Goal: Information Seeking & Learning: Learn about a topic

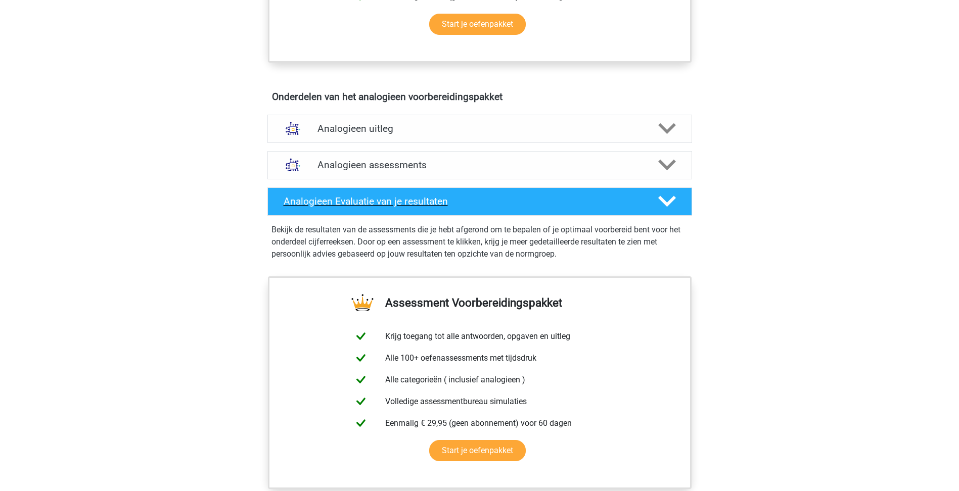
scroll to position [455, 0]
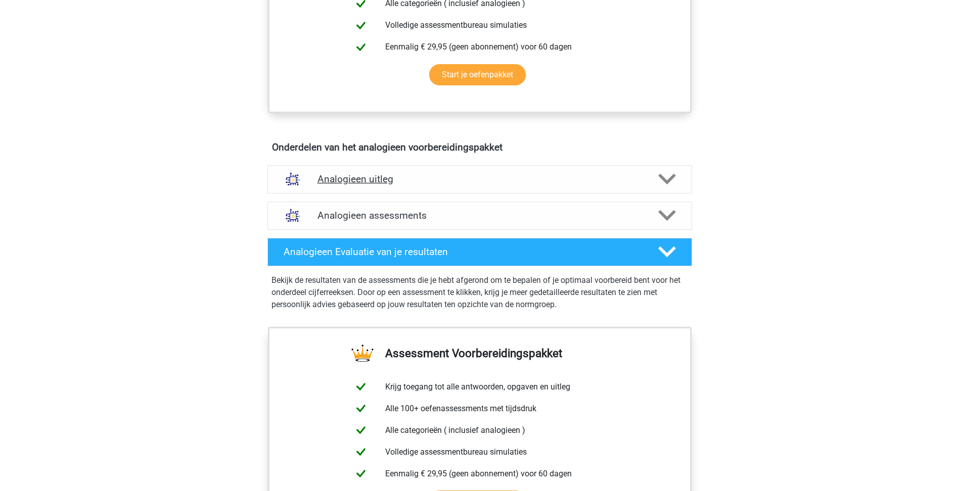
click at [411, 181] on h4 "Analogieen uitleg" at bounding box center [479, 179] width 324 height 12
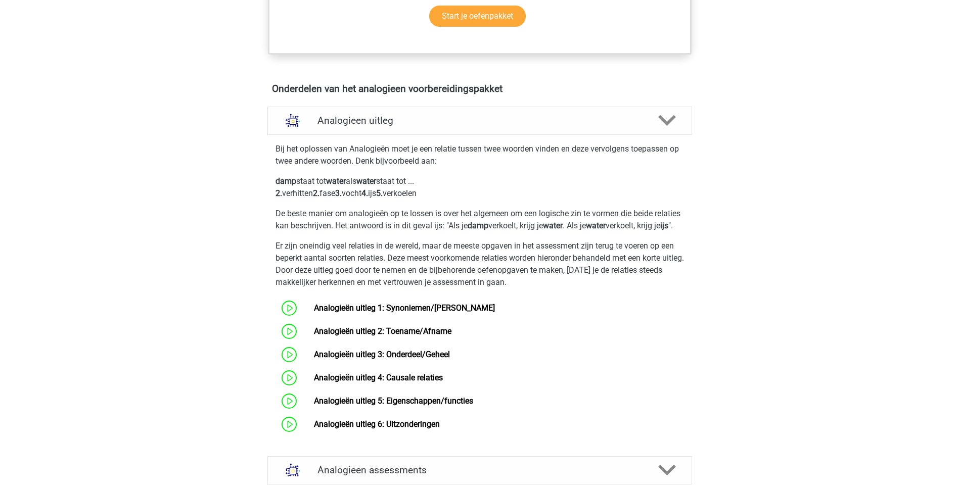
scroll to position [606, 0]
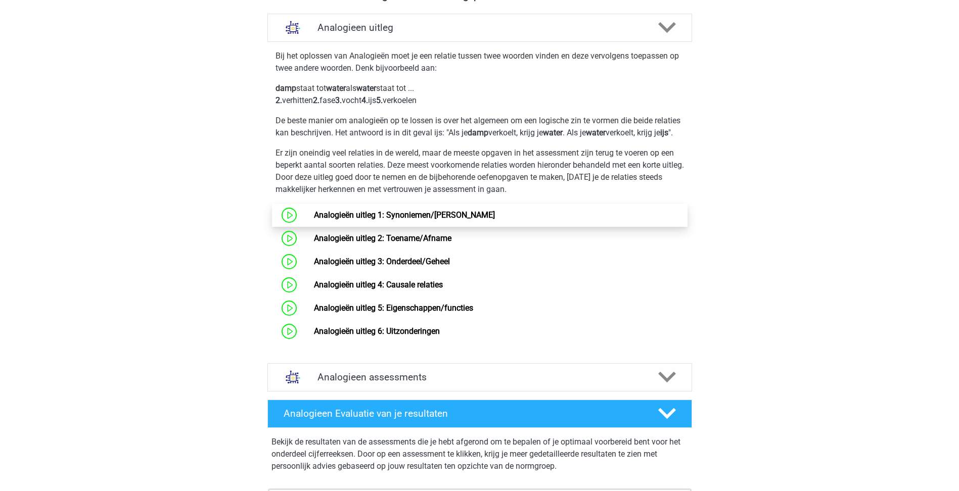
click at [441, 220] on link "Analogieën uitleg 1: Synoniemen/Antoniemen" at bounding box center [404, 215] width 181 height 10
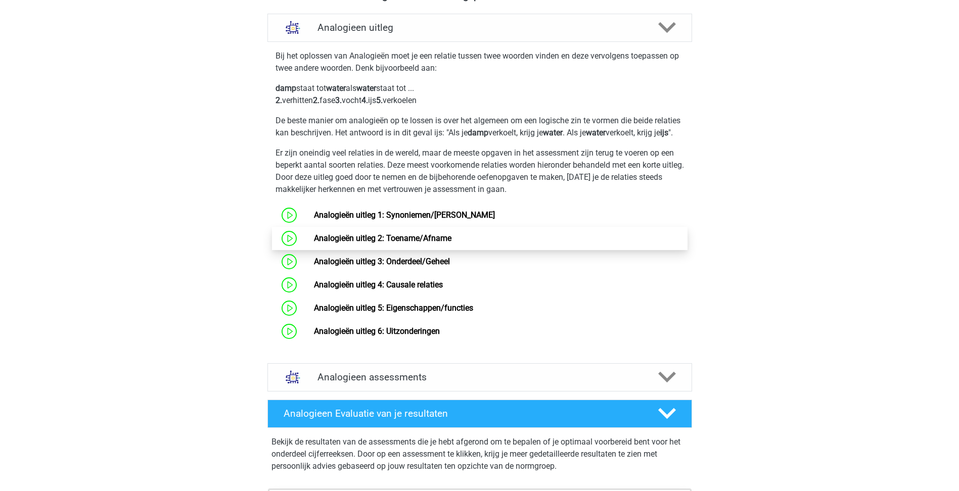
click at [386, 243] on link "Analogieën uitleg 2: Toename/Afname" at bounding box center [382, 238] width 137 height 10
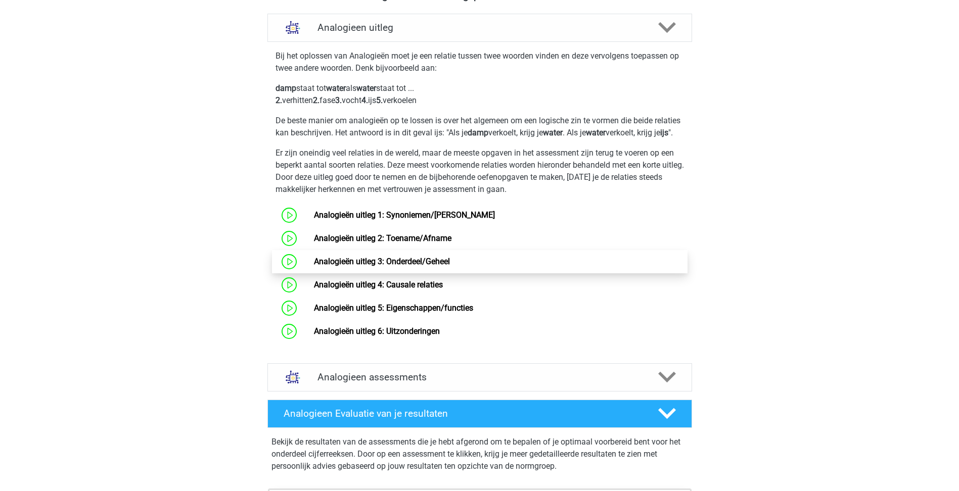
click at [450, 266] on link "Analogieën uitleg 3: Onderdeel/Geheel" at bounding box center [382, 262] width 136 height 10
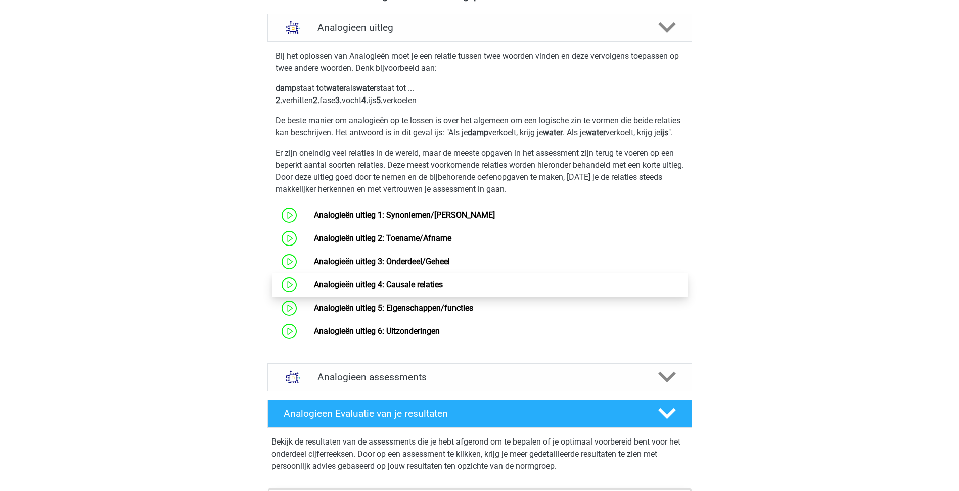
click at [443, 290] on link "Analogieën uitleg 4: Causale relaties" at bounding box center [378, 285] width 129 height 10
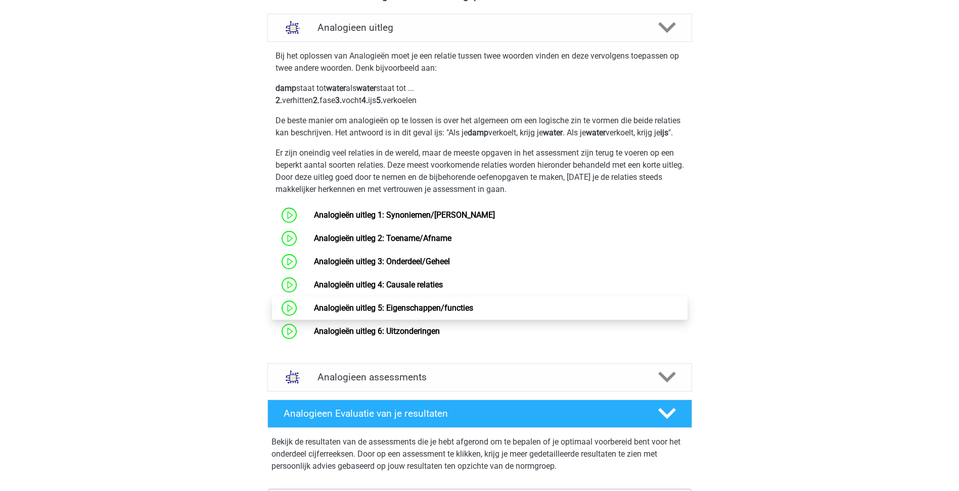
click at [398, 313] on link "Analogieën uitleg 5: Eigenschappen/functies" at bounding box center [393, 308] width 159 height 10
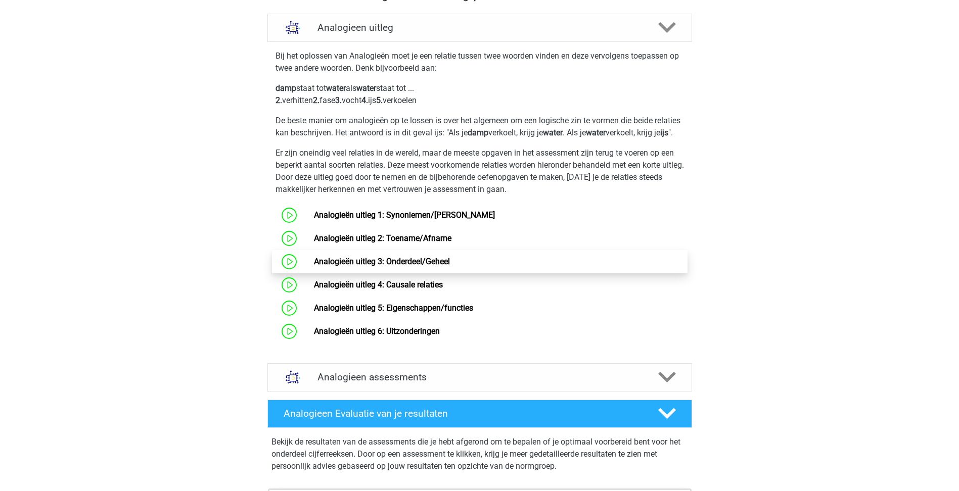
click at [450, 266] on link "Analogieën uitleg 3: Onderdeel/Geheel" at bounding box center [382, 262] width 136 height 10
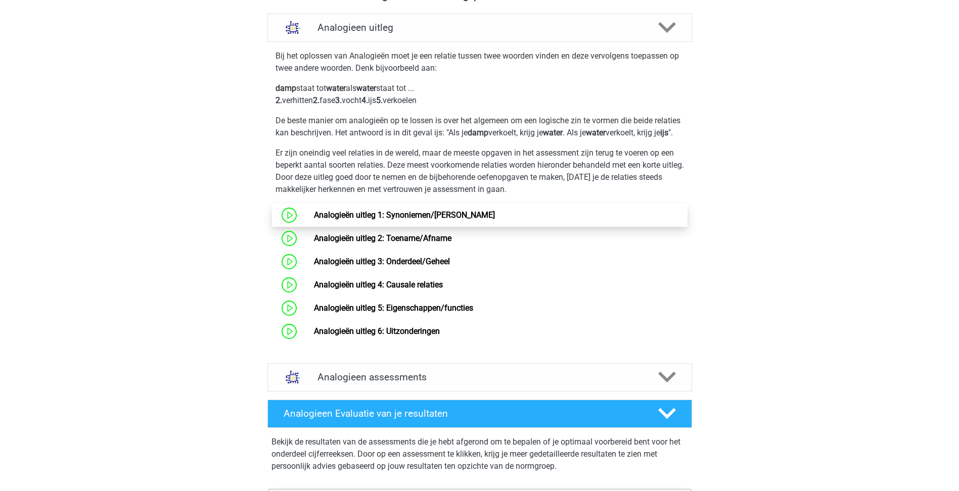
click at [401, 220] on link "Analogieën uitleg 1: Synoniemen/[PERSON_NAME]" at bounding box center [404, 215] width 181 height 10
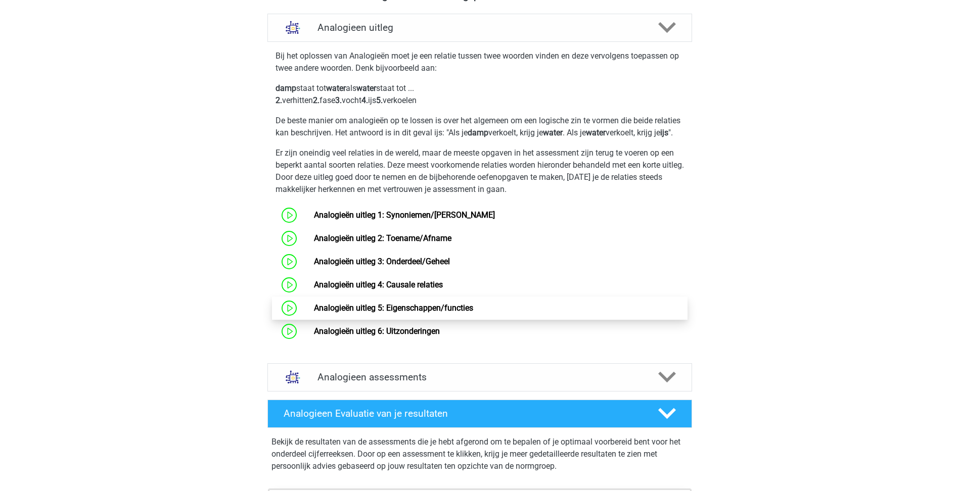
click at [406, 312] on link "Analogieën uitleg 5: Eigenschappen/functies" at bounding box center [393, 308] width 159 height 10
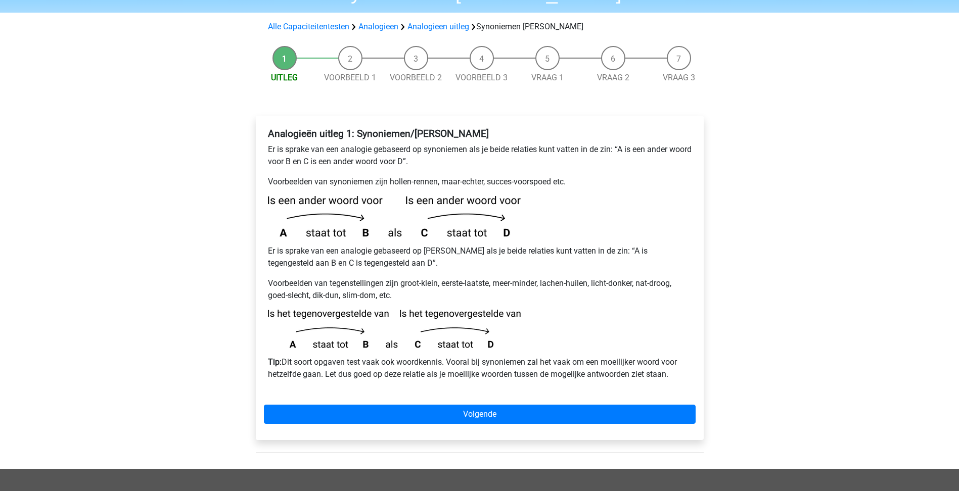
scroll to position [101, 0]
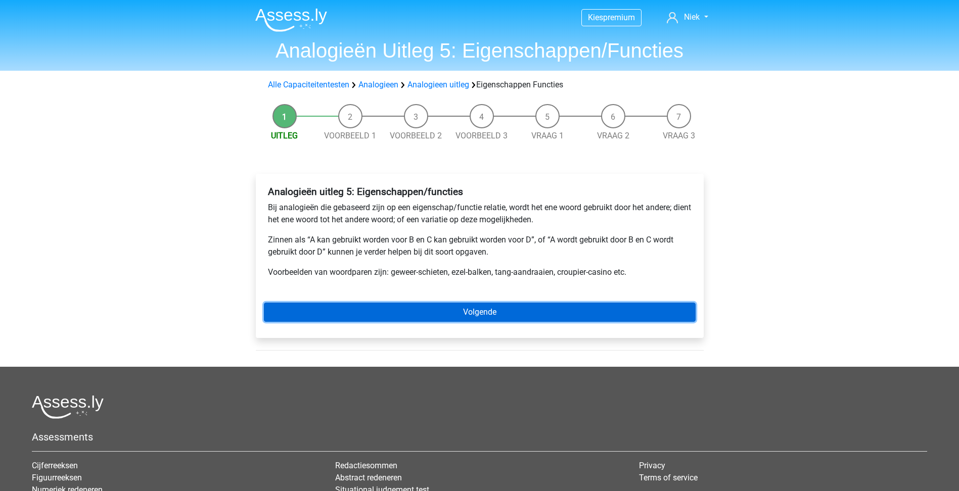
click at [437, 311] on link "Volgende" at bounding box center [480, 312] width 432 height 19
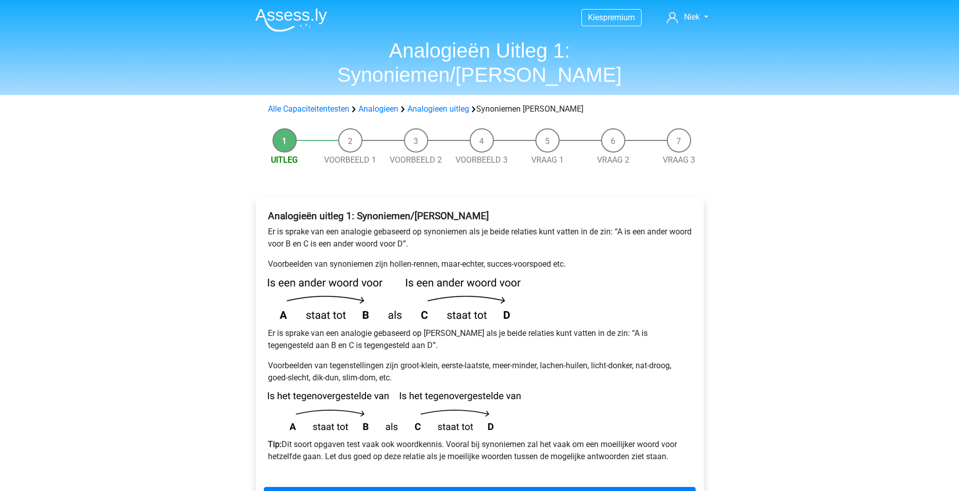
click at [355, 128] on li "Voorbeeld 1" at bounding box center [350, 147] width 66 height 38
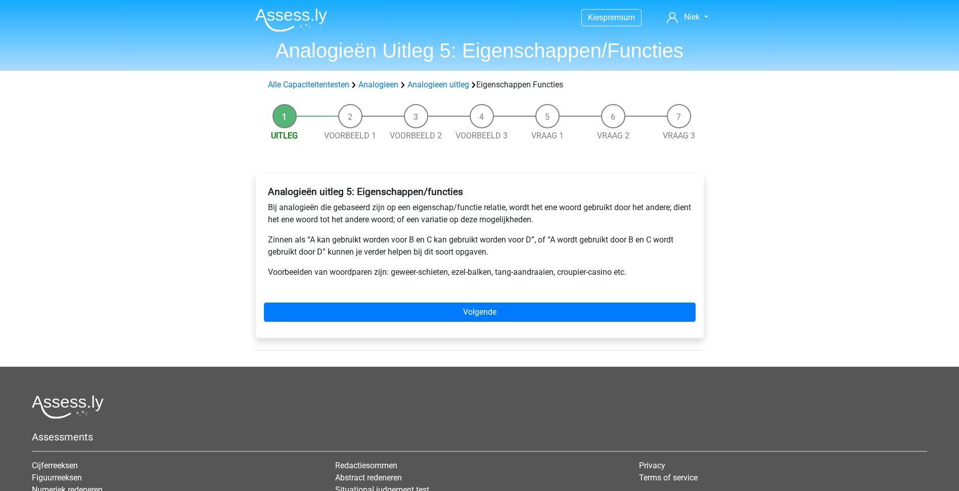
click at [391, 91] on div "Alle Capaciteitentesten Analogieen Analogieen uitleg Eigenschappen Functies" at bounding box center [480, 85] width 480 height 20
click at [394, 87] on link "Analogieen" at bounding box center [378, 85] width 40 height 10
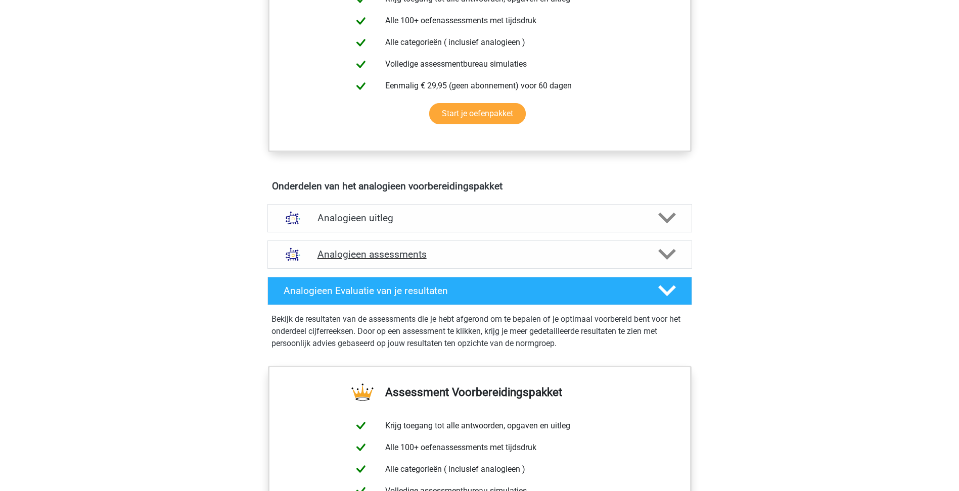
scroll to position [404, 0]
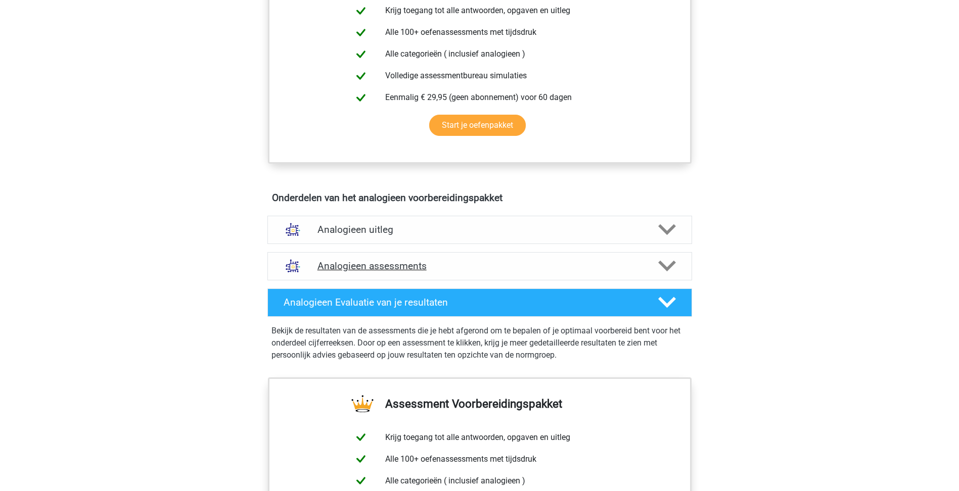
click at [449, 256] on div "Analogieen assessments" at bounding box center [479, 266] width 425 height 28
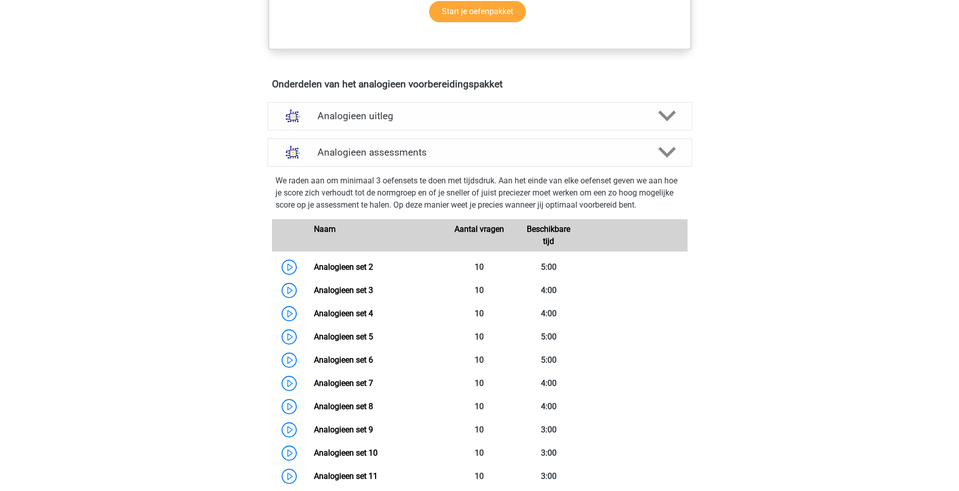
scroll to position [505, 0]
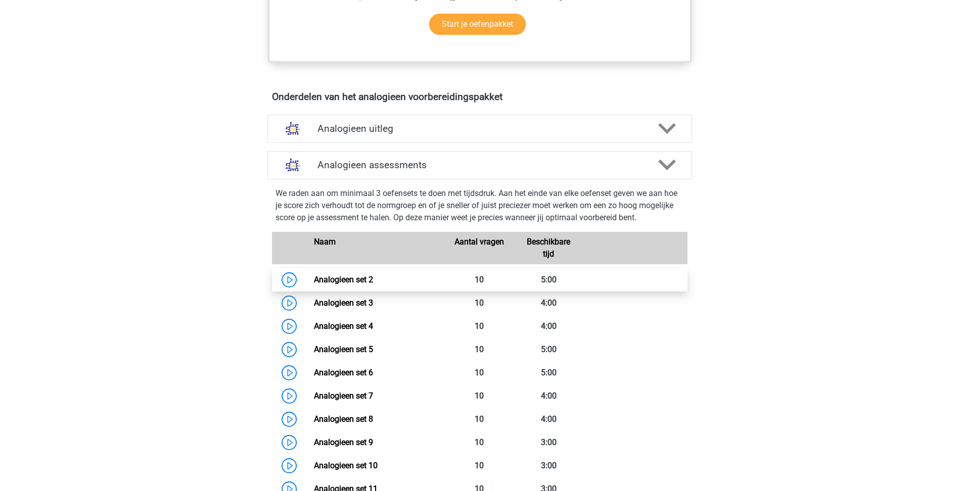
click at [347, 276] on link "Analogieen set 2" at bounding box center [343, 280] width 59 height 10
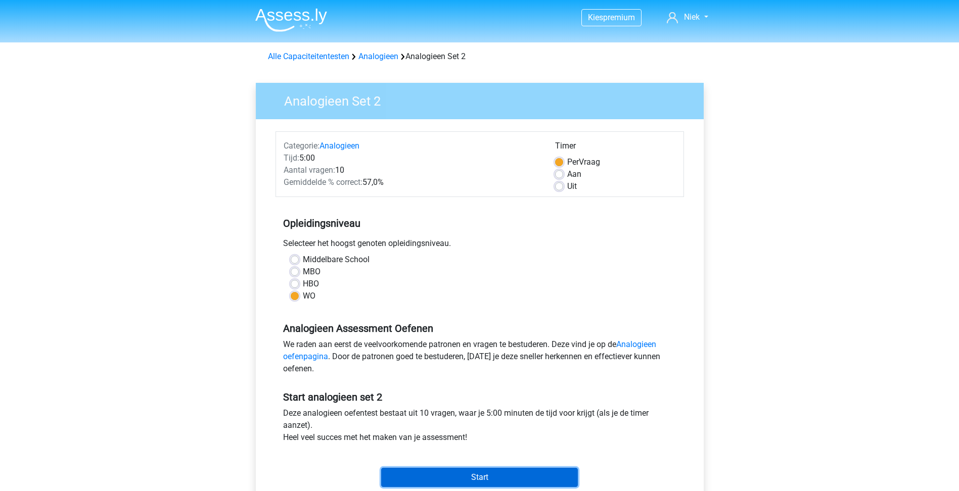
click at [480, 477] on input "Start" at bounding box center [479, 477] width 197 height 19
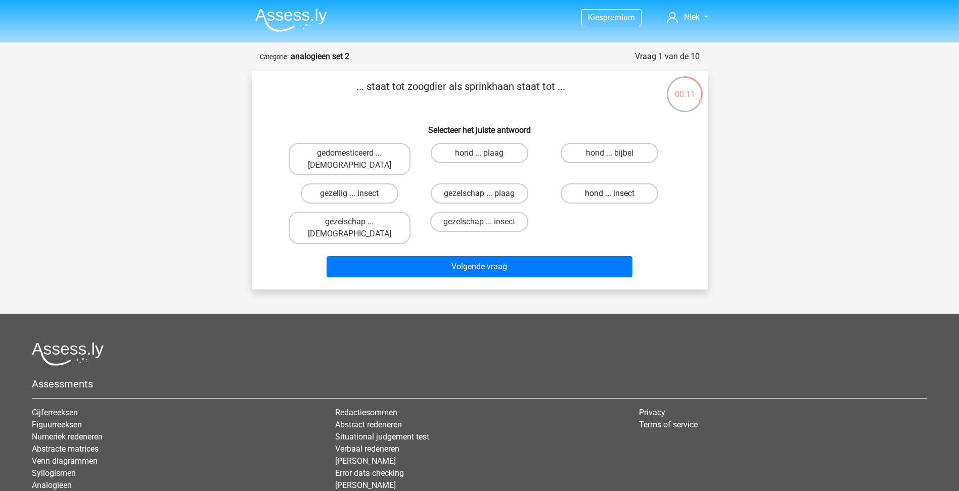
click at [611, 183] on label "hond ... insect" at bounding box center [609, 193] width 98 height 20
click at [611, 194] on input "hond ... insect" at bounding box center [612, 197] width 7 height 7
radio input "true"
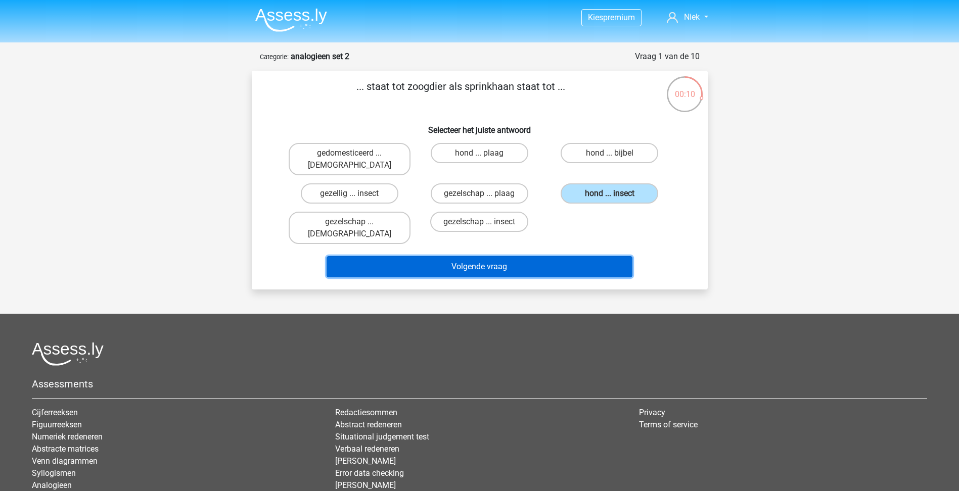
click at [560, 256] on button "Volgende vraag" at bounding box center [479, 266] width 306 height 21
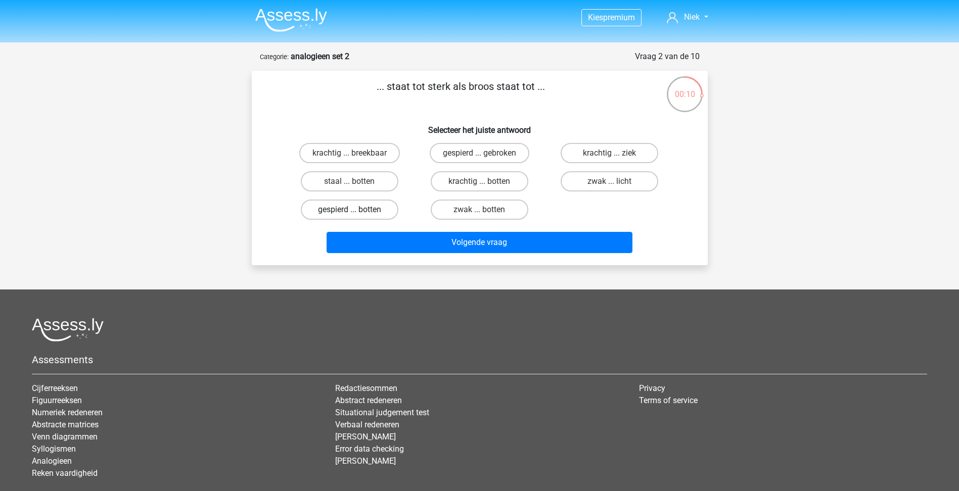
click at [373, 208] on label "gespierd ... botten" at bounding box center [350, 210] width 98 height 20
click at [356, 210] on input "gespierd ... botten" at bounding box center [352, 213] width 7 height 7
radio input "true"
click at [369, 157] on label "krachtig ... breekbaar" at bounding box center [349, 153] width 101 height 20
click at [356, 157] on input "krachtig ... breekbaar" at bounding box center [352, 156] width 7 height 7
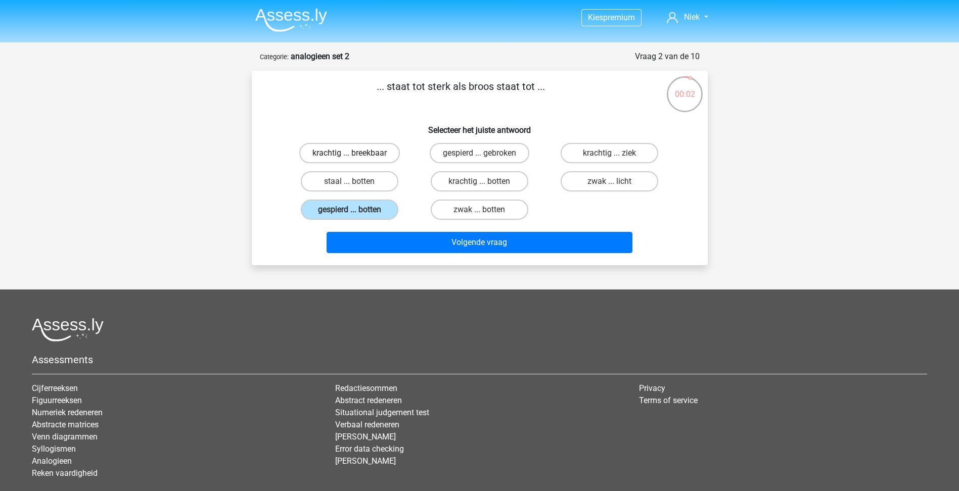
radio input "true"
click at [501, 208] on label "keek ... kok" at bounding box center [480, 210] width 98 height 20
click at [486, 210] on input "keek ... kok" at bounding box center [482, 213] width 7 height 7
radio input "true"
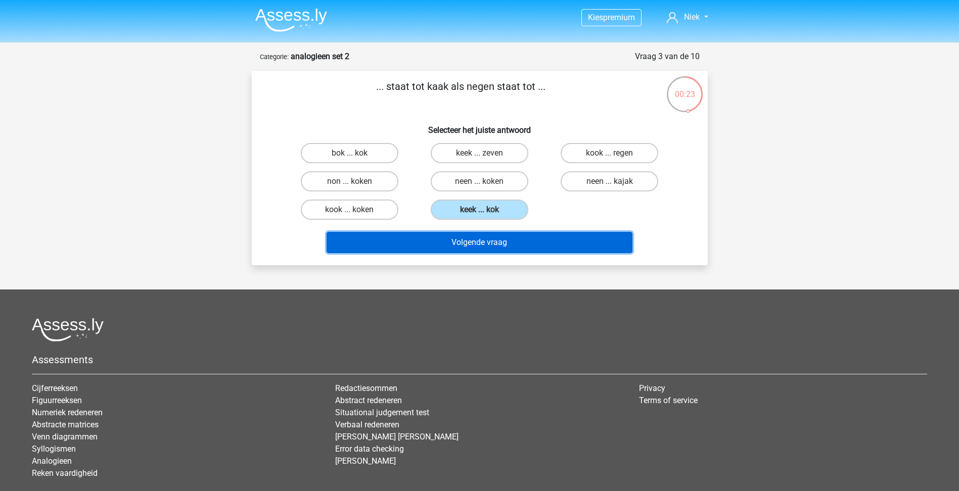
click at [506, 242] on button "Volgende vraag" at bounding box center [479, 242] width 306 height 21
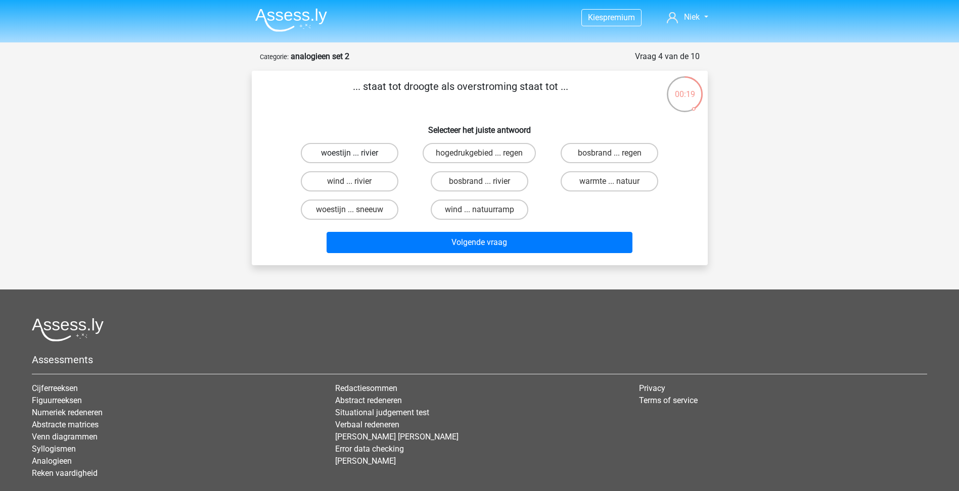
click at [378, 154] on label "woestijn ... rivier" at bounding box center [350, 153] width 98 height 20
click at [356, 154] on input "woestijn ... rivier" at bounding box center [352, 156] width 7 height 7
radio input "true"
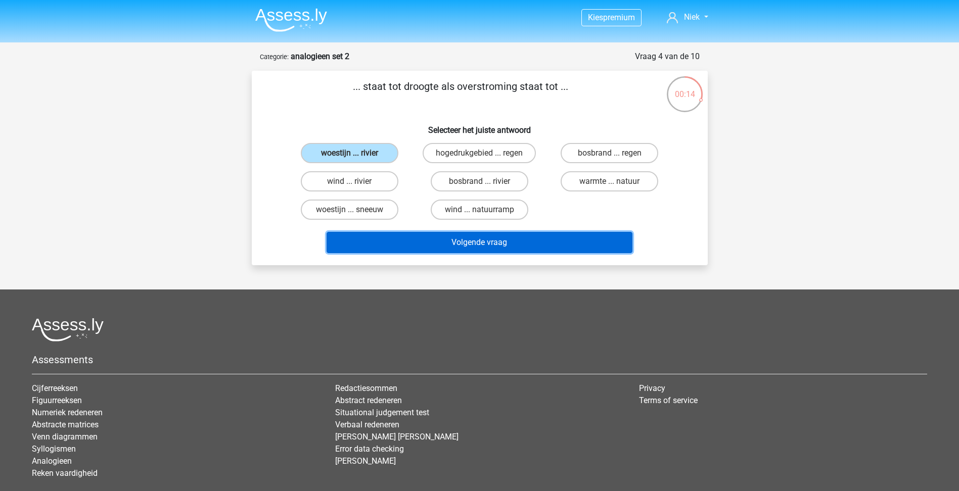
click at [461, 239] on button "Volgende vraag" at bounding box center [479, 242] width 306 height 21
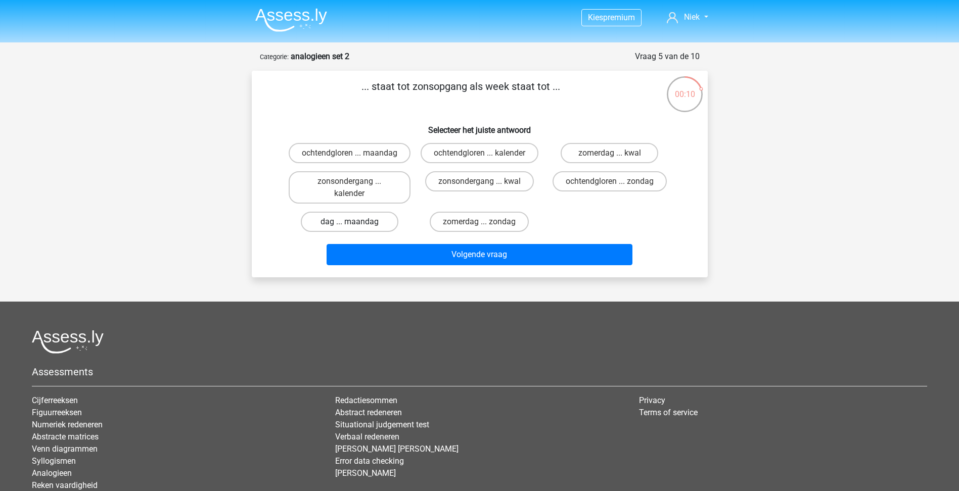
click at [377, 231] on label "dag ... maandag" at bounding box center [350, 222] width 98 height 20
click at [356, 228] on input "dag ... maandag" at bounding box center [352, 225] width 7 height 7
radio input "true"
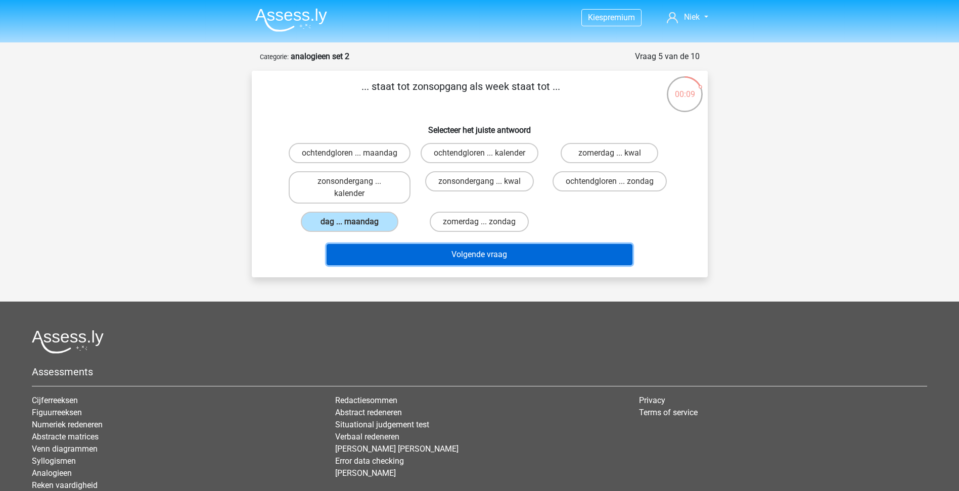
click at [470, 265] on button "Volgende vraag" at bounding box center [479, 254] width 306 height 21
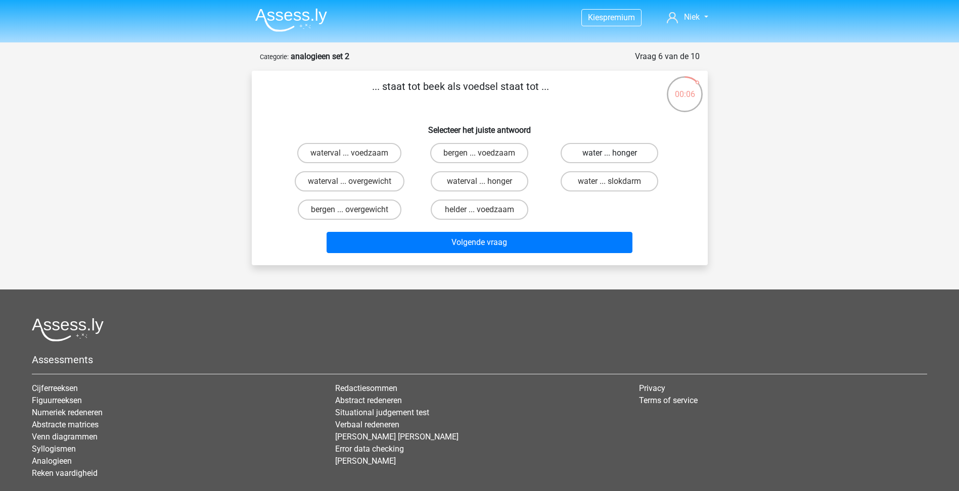
click at [626, 156] on label "water ... honger" at bounding box center [609, 153] width 98 height 20
click at [616, 156] on input "water ... honger" at bounding box center [612, 156] width 7 height 7
radio input "true"
click at [632, 184] on label "kapper ... telescoop" at bounding box center [609, 181] width 98 height 20
click at [616, 184] on input "kapper ... telescoop" at bounding box center [612, 184] width 7 height 7
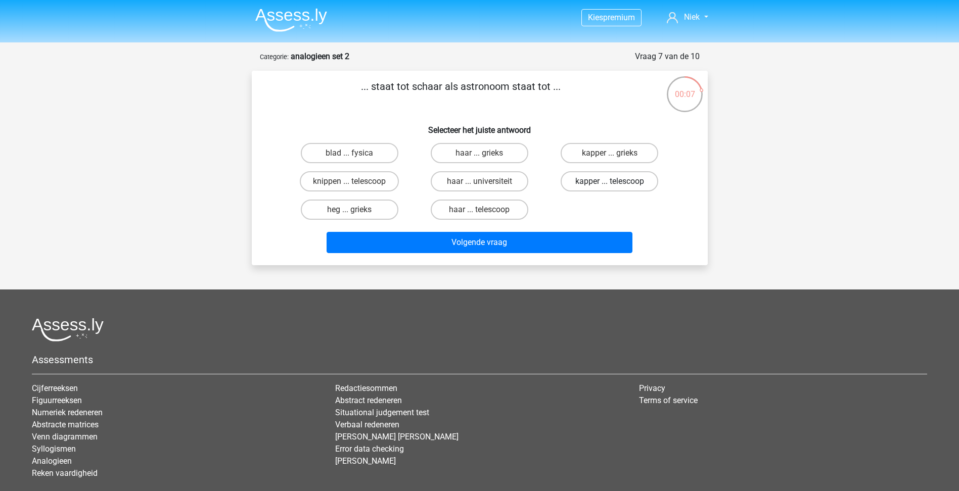
radio input "true"
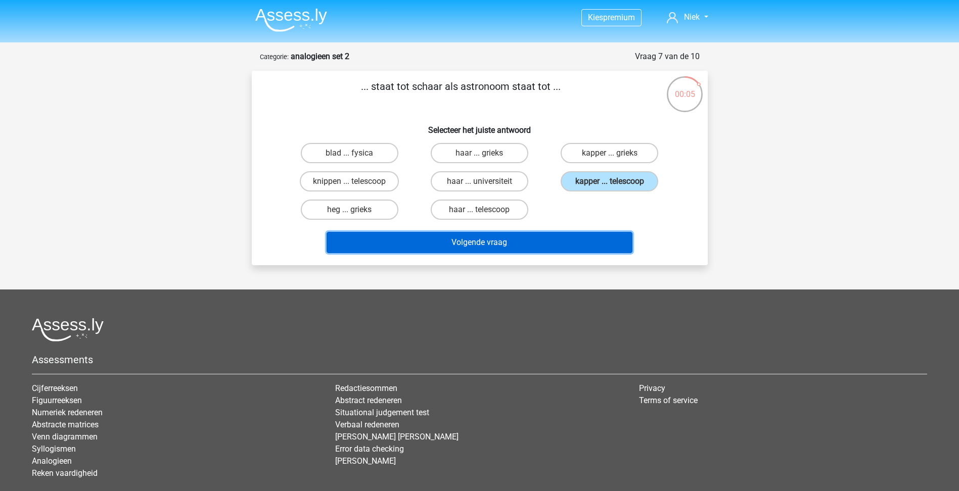
click at [551, 245] on button "Volgende vraag" at bounding box center [479, 242] width 306 height 21
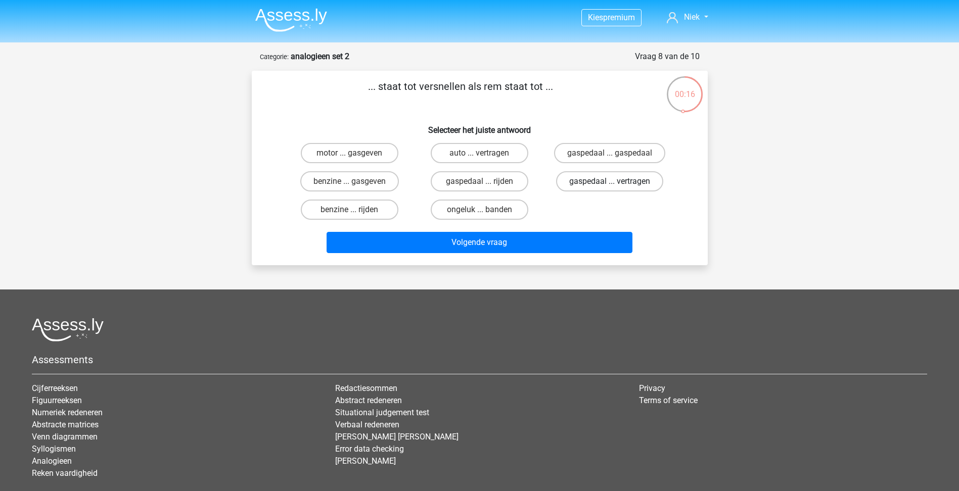
click at [630, 180] on label "gaspedaal ... vertragen" at bounding box center [609, 181] width 107 height 20
click at [616, 181] on input "gaspedaal ... vertragen" at bounding box center [612, 184] width 7 height 7
radio input "true"
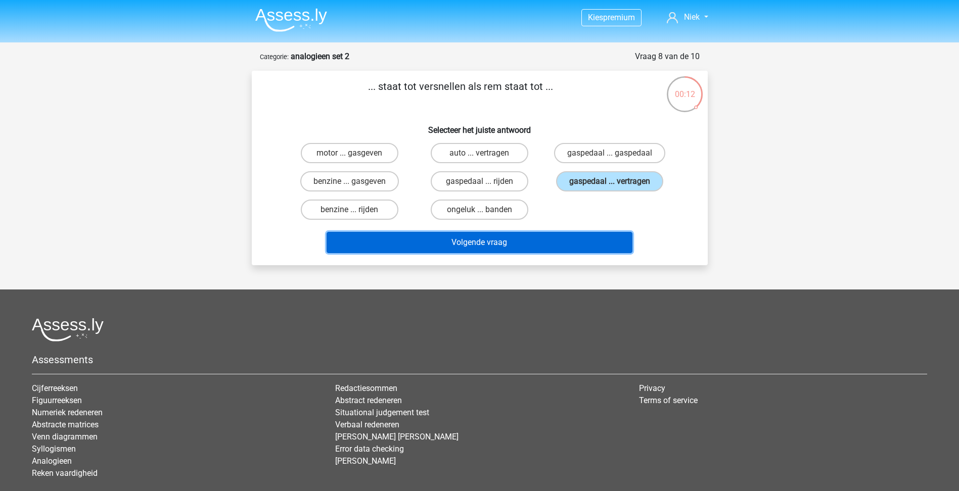
click at [559, 246] on button "Volgende vraag" at bounding box center [479, 242] width 306 height 21
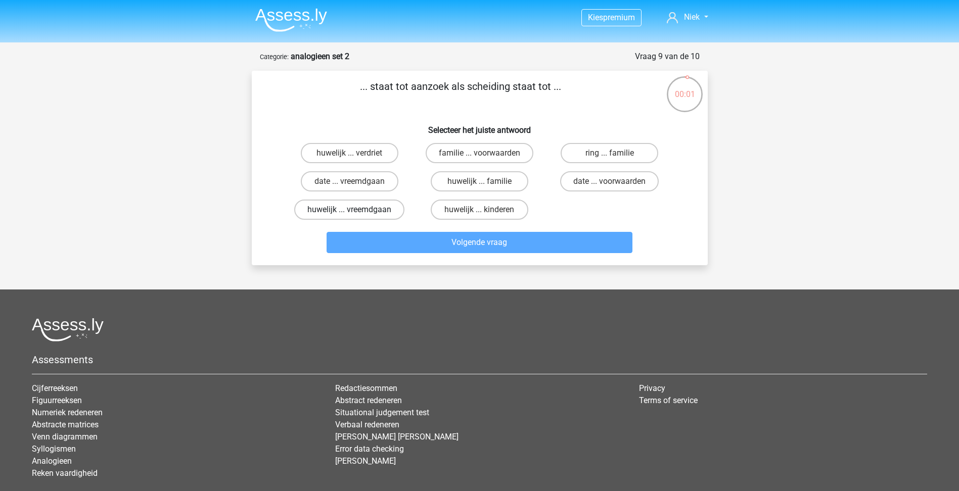
click at [378, 212] on label "huwelijk ... vreemdgaan" at bounding box center [349, 210] width 110 height 20
click at [356, 212] on input "huwelijk ... vreemdgaan" at bounding box center [352, 213] width 7 height 7
radio input "true"
